Goal: Task Accomplishment & Management: Use online tool/utility

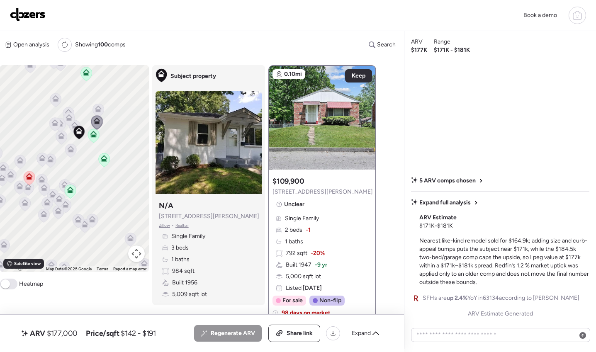
drag, startPoint x: 565, startPoint y: 16, endPoint x: 570, endPoint y: 16, distance: 4.6
click at [566, 16] on div "Book a demo" at bounding box center [553, 15] width 68 height 17
click at [570, 16] on div at bounding box center [577, 15] width 17 height 17
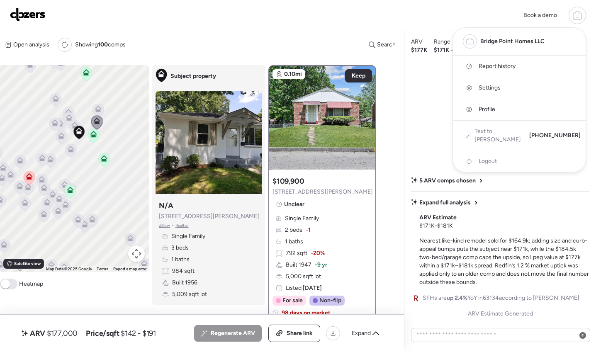
click at [502, 67] on span "Report history" at bounding box center [497, 66] width 37 height 8
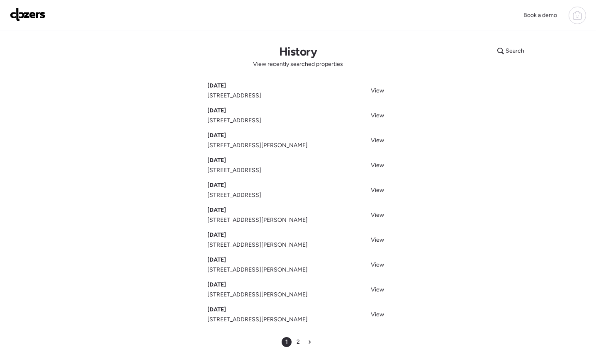
click at [224, 89] on span "[DATE]" at bounding box center [216, 86] width 19 height 8
click at [376, 90] on span "View" at bounding box center [377, 90] width 13 height 7
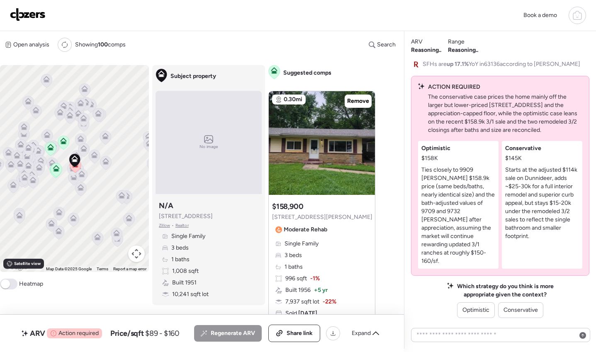
click at [575, 19] on icon at bounding box center [577, 16] width 8 height 7
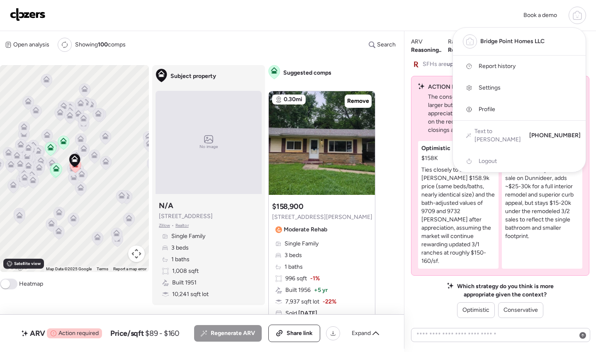
click at [78, 182] on div at bounding box center [298, 153] width 596 height 352
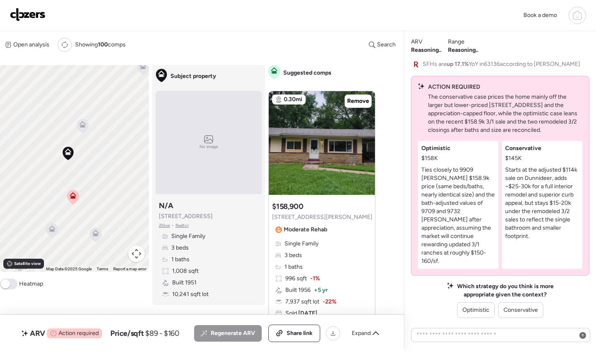
drag, startPoint x: 101, startPoint y: 130, endPoint x: 124, endPoint y: 217, distance: 89.8
click at [124, 217] on div "To activate drag with keyboard, press Alt + Enter. Once in keyboard drag state,…" at bounding box center [74, 168] width 149 height 207
click at [97, 161] on icon at bounding box center [94, 159] width 11 height 14
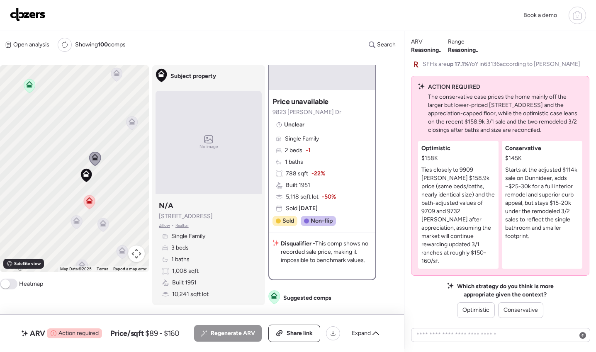
scroll to position [79, 0]
click at [134, 122] on icon at bounding box center [132, 120] width 6 height 4
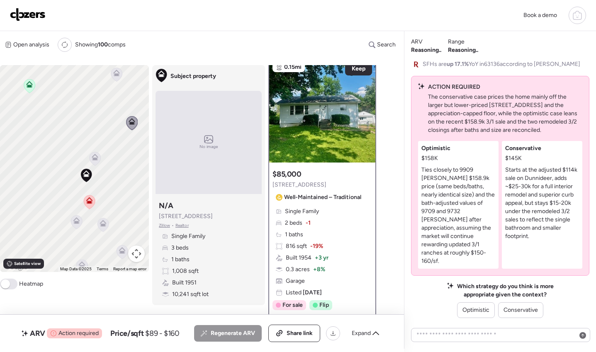
scroll to position [0, 0]
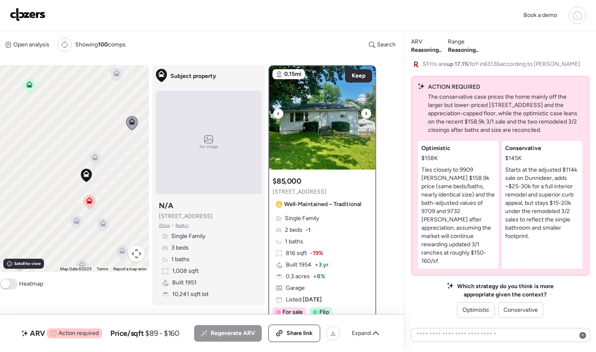
click at [366, 115] on icon at bounding box center [367, 113] width 2 height 3
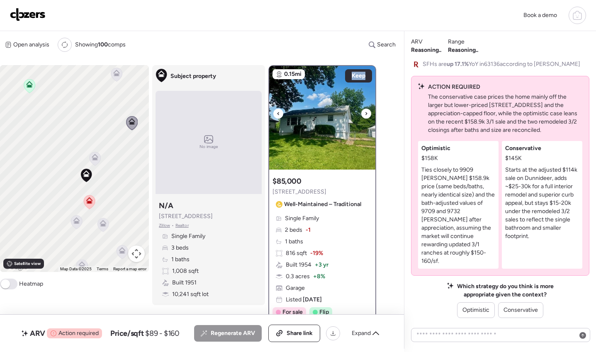
click at [366, 115] on icon at bounding box center [367, 113] width 2 height 3
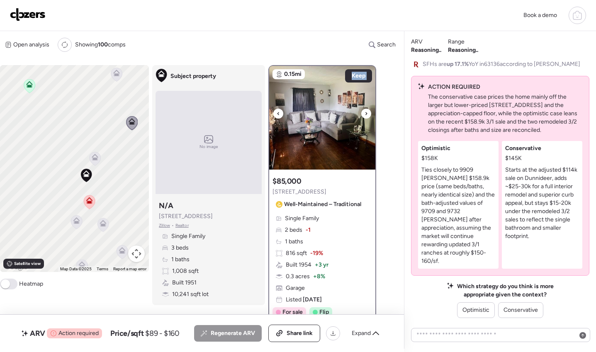
click at [366, 115] on icon at bounding box center [367, 113] width 2 height 3
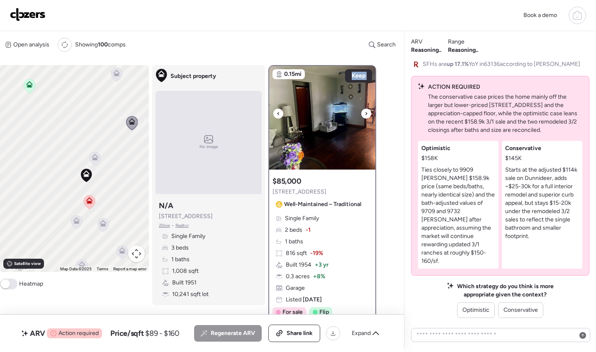
click at [366, 115] on icon at bounding box center [367, 113] width 2 height 3
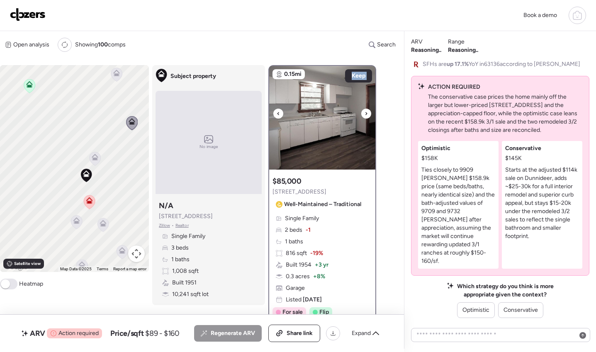
click at [366, 115] on icon at bounding box center [367, 113] width 2 height 3
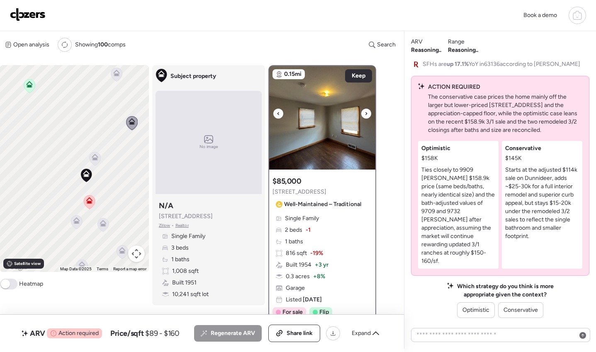
click at [366, 115] on icon at bounding box center [367, 113] width 2 height 3
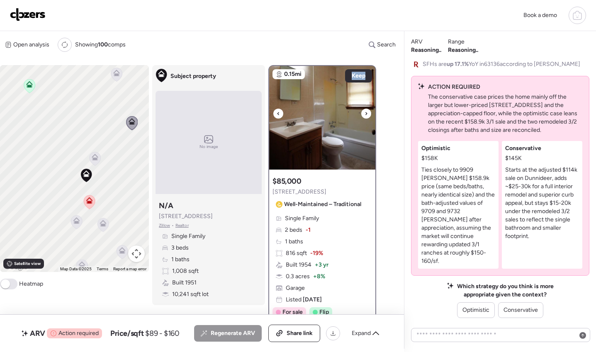
click at [366, 115] on icon at bounding box center [367, 113] width 2 height 3
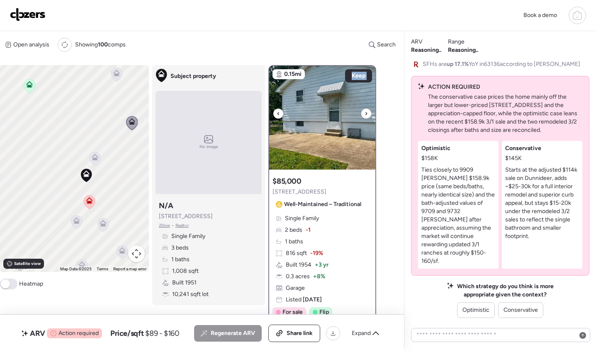
click at [366, 115] on icon at bounding box center [367, 113] width 2 height 3
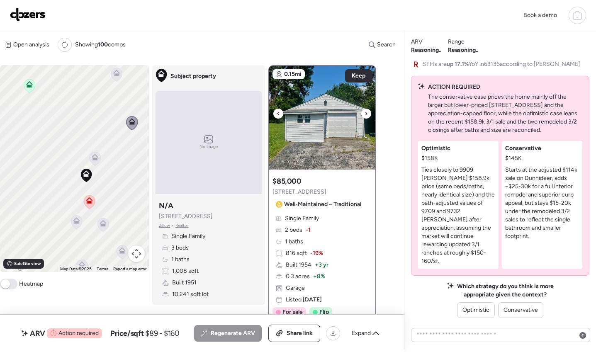
click at [366, 115] on icon at bounding box center [367, 113] width 2 height 3
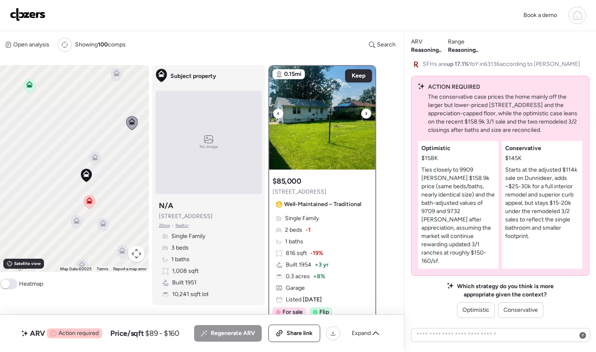
click at [279, 113] on icon at bounding box center [278, 114] width 3 height 10
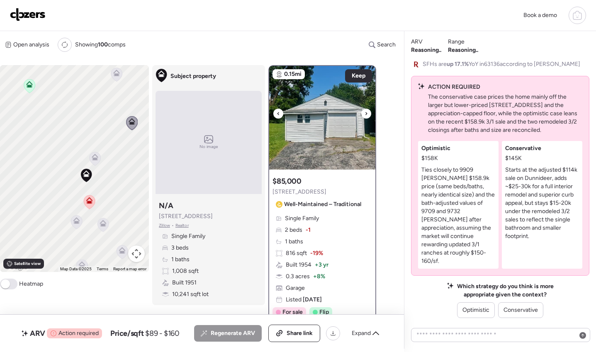
click at [366, 113] on icon at bounding box center [366, 114] width 3 height 10
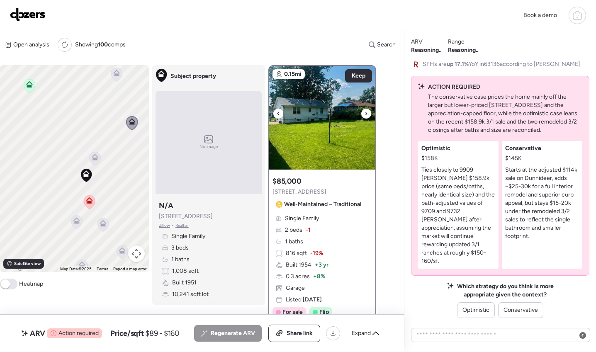
click at [366, 113] on icon at bounding box center [366, 114] width 3 height 10
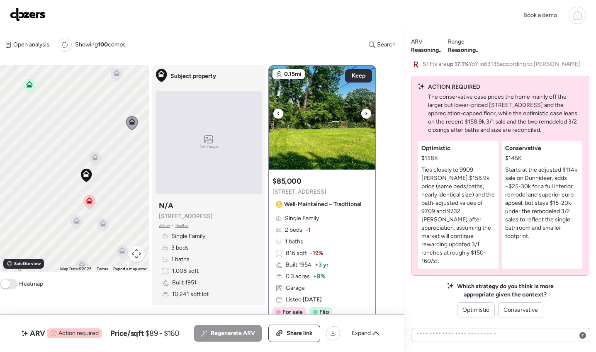
click at [366, 113] on icon at bounding box center [366, 114] width 3 height 10
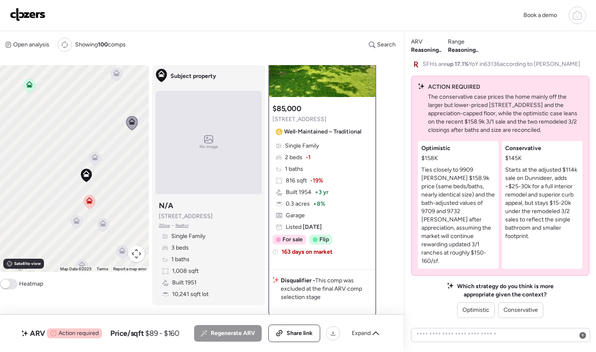
scroll to position [73, 0]
click at [104, 223] on icon at bounding box center [103, 222] width 6 height 4
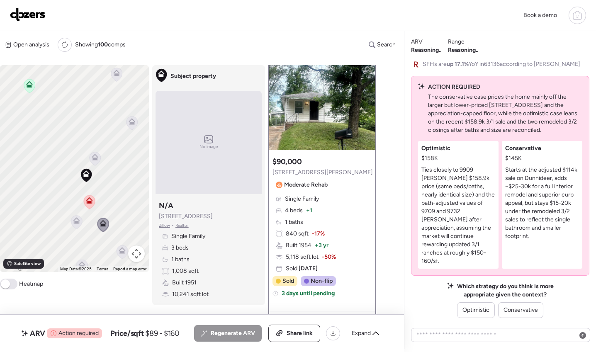
scroll to position [0, 0]
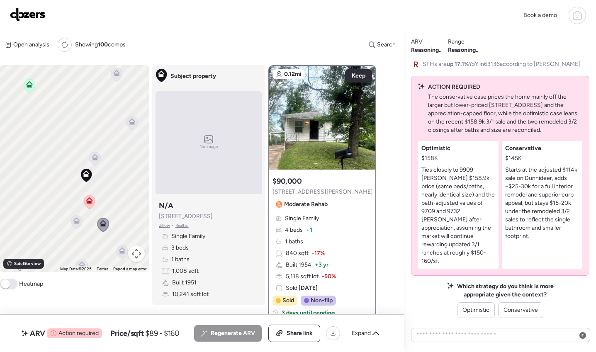
click at [77, 225] on icon at bounding box center [76, 222] width 11 height 14
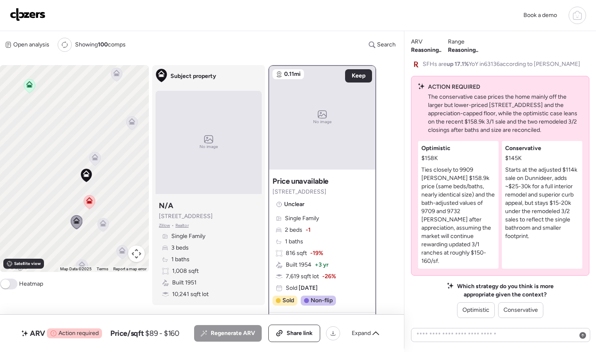
click at [28, 90] on icon at bounding box center [29, 86] width 11 height 14
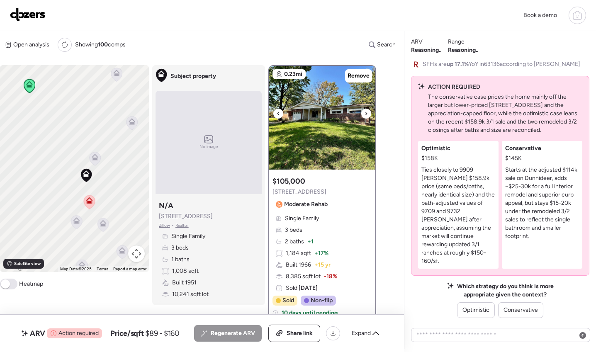
click at [366, 112] on icon at bounding box center [366, 114] width 3 height 10
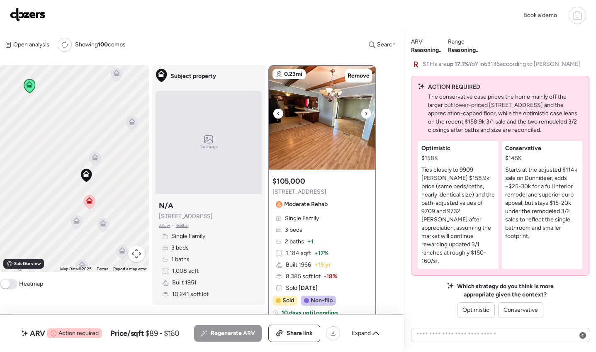
click at [366, 112] on icon at bounding box center [366, 114] width 3 height 10
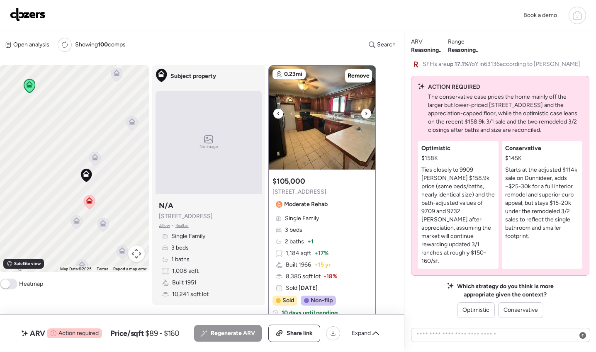
click at [366, 112] on icon at bounding box center [366, 114] width 3 height 10
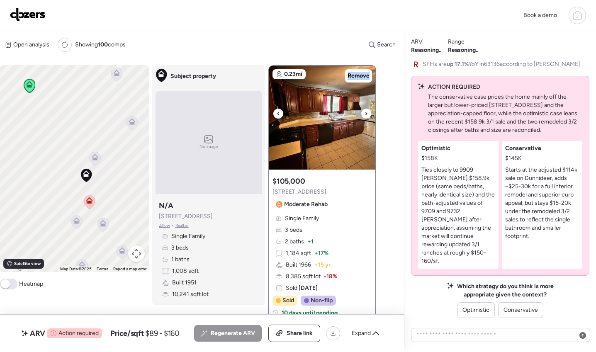
click at [366, 112] on icon at bounding box center [366, 114] width 3 height 10
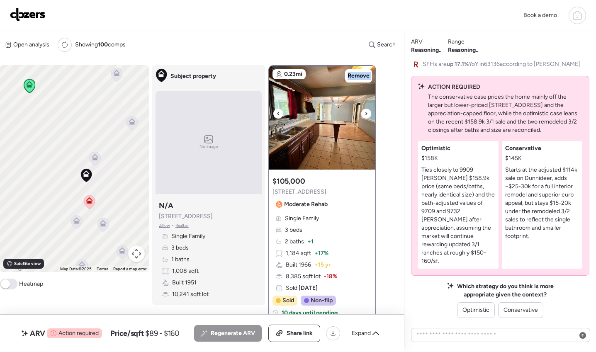
click at [366, 112] on icon at bounding box center [366, 114] width 3 height 10
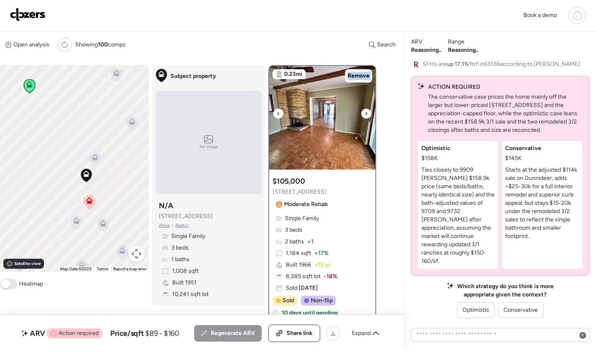
click at [366, 112] on icon at bounding box center [366, 114] width 3 height 10
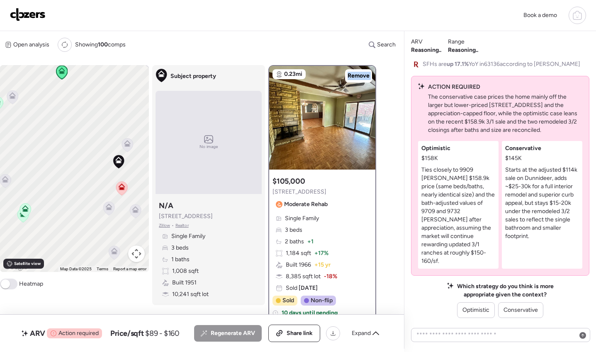
drag, startPoint x: 63, startPoint y: 153, endPoint x: 132, endPoint y: 129, distance: 72.7
click at [132, 129] on div "To activate drag with keyboard, press Alt + Enter. Once in keyboard drag state,…" at bounding box center [74, 168] width 149 height 207
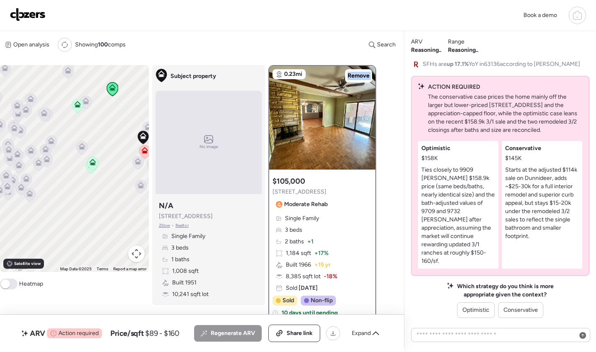
click at [91, 163] on icon at bounding box center [92, 164] width 5 height 2
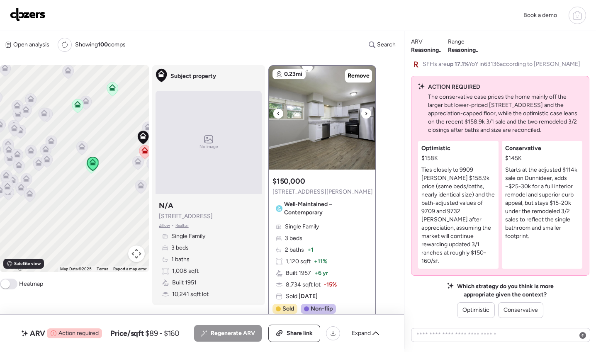
click at [365, 115] on icon at bounding box center [366, 114] width 3 height 10
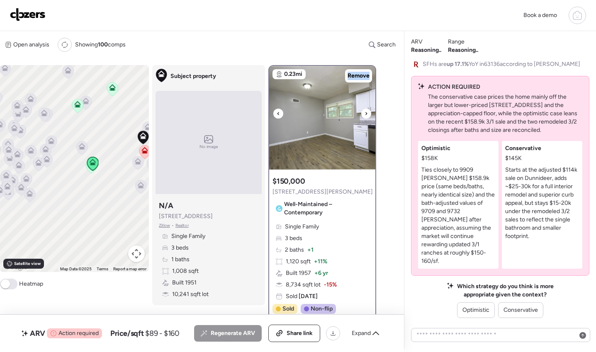
click at [365, 115] on icon at bounding box center [366, 114] width 3 height 10
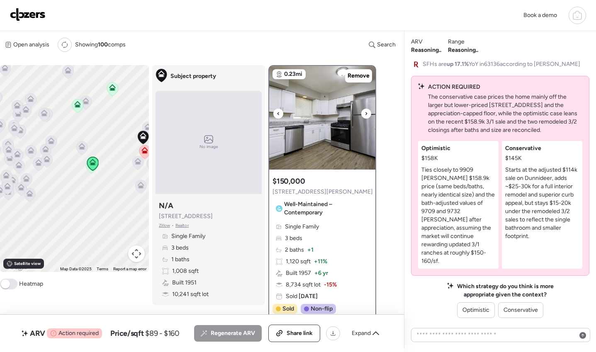
click at [365, 115] on icon at bounding box center [366, 114] width 3 height 10
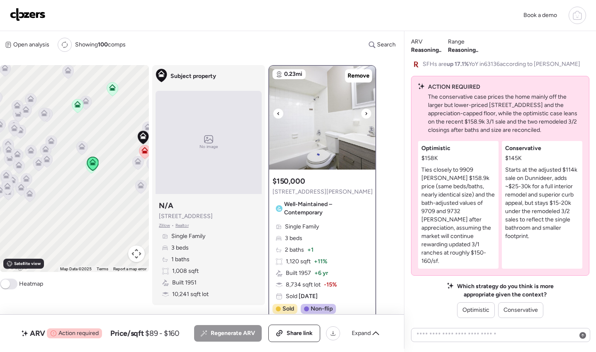
click at [365, 115] on icon at bounding box center [366, 114] width 3 height 10
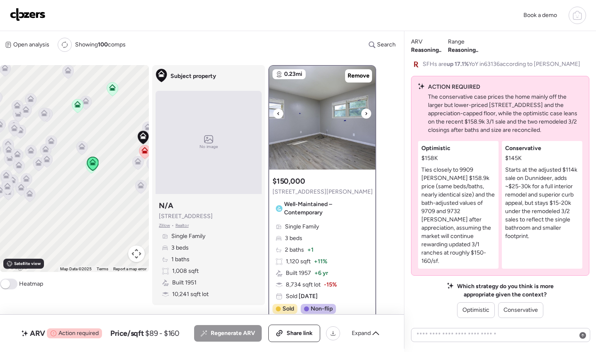
click at [365, 115] on icon at bounding box center [366, 114] width 3 height 10
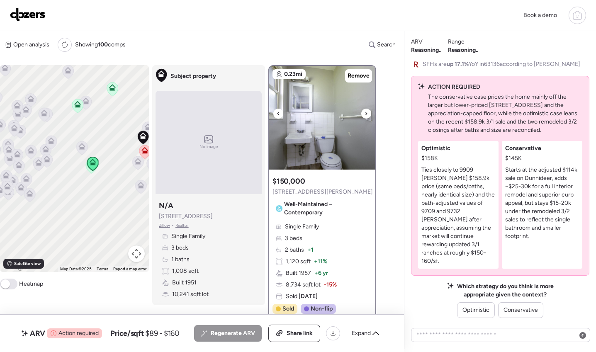
click at [365, 115] on icon at bounding box center [366, 114] width 3 height 10
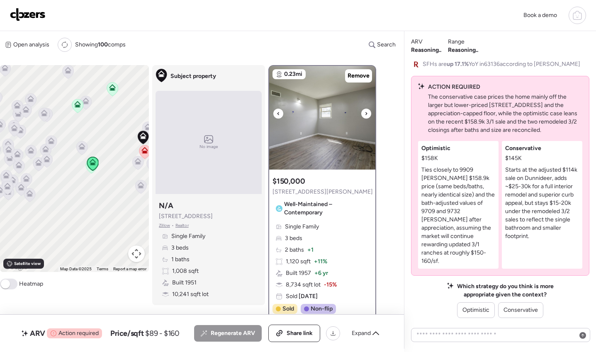
click at [365, 115] on icon at bounding box center [366, 114] width 3 height 10
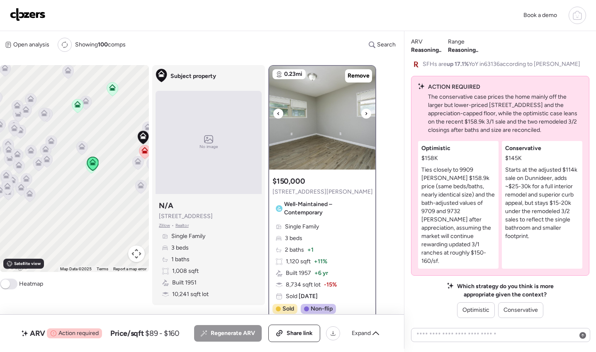
click at [365, 115] on icon at bounding box center [366, 114] width 3 height 10
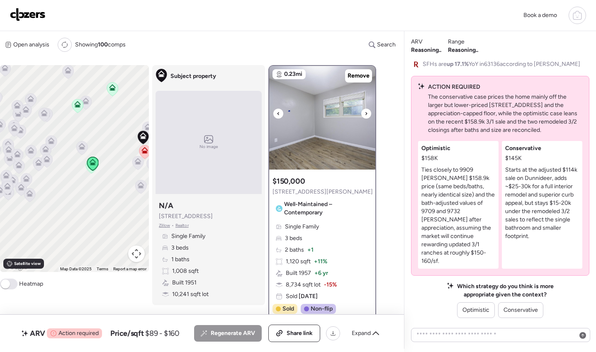
click at [365, 115] on icon at bounding box center [366, 114] width 3 height 10
